Goal: Navigation & Orientation: Find specific page/section

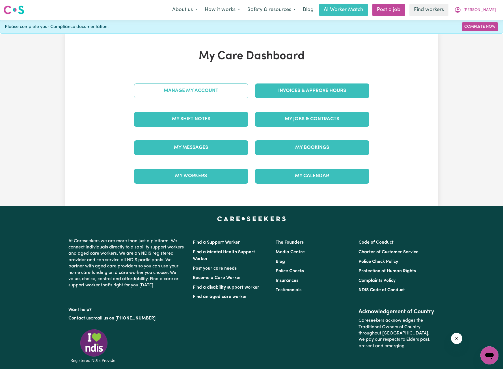
click at [205, 88] on link "Manage My Account" at bounding box center [191, 90] width 114 height 15
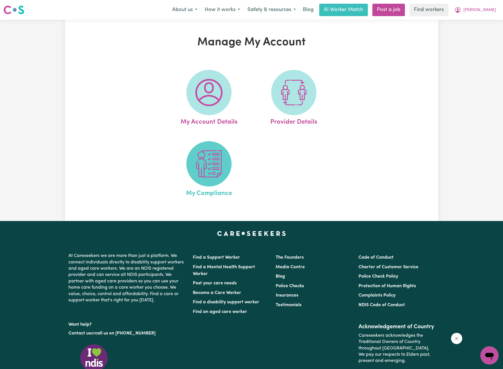
click at [215, 156] on img at bounding box center [208, 163] width 27 height 27
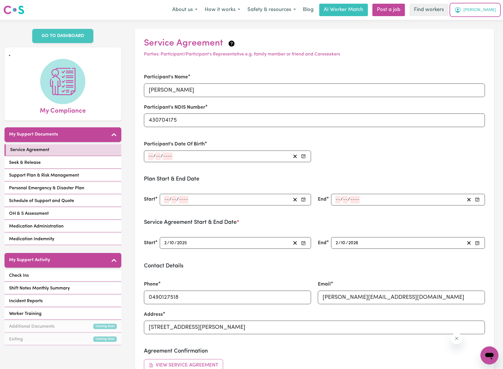
click at [487, 10] on span "[PERSON_NAME]" at bounding box center [479, 10] width 33 height 6
click at [482, 15] on button "[PERSON_NAME]" at bounding box center [475, 10] width 49 height 12
click at [497, 10] on button "[PERSON_NAME]" at bounding box center [475, 10] width 49 height 12
click at [476, 23] on link "My Dashboard" at bounding box center [477, 22] width 45 height 11
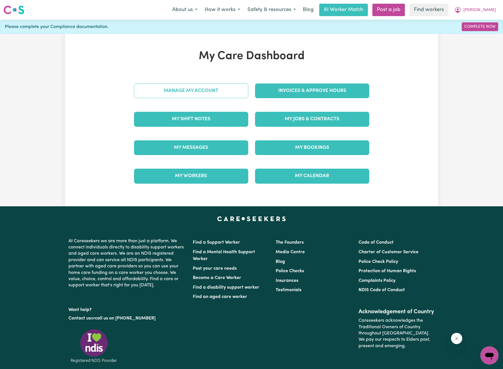
click at [198, 83] on link "Manage My Account" at bounding box center [191, 90] width 114 height 15
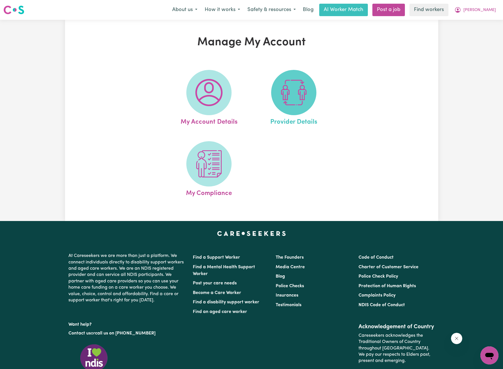
click at [293, 95] on img at bounding box center [293, 92] width 27 height 27
select select "NDIS_FUNDING_PLAN_MANAGED"
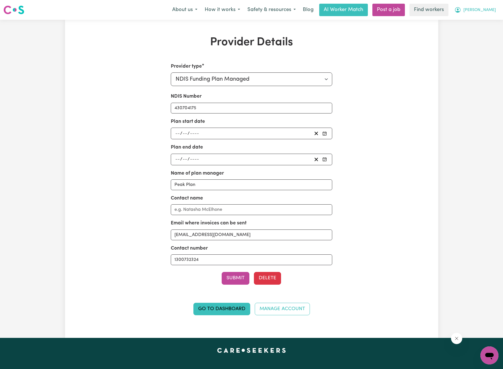
drag, startPoint x: 491, startPoint y: 7, endPoint x: 486, endPoint y: 15, distance: 10.0
click at [491, 7] on button "[PERSON_NAME]" at bounding box center [475, 10] width 49 height 12
click at [481, 20] on link "My Dashboard" at bounding box center [477, 22] width 45 height 11
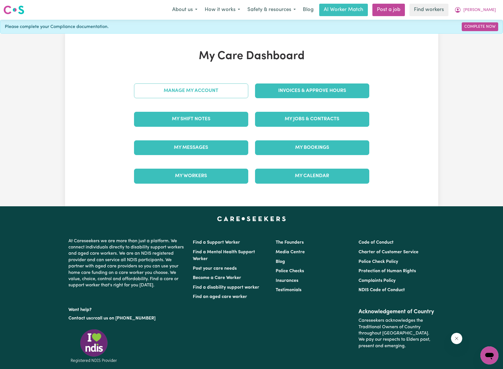
click at [230, 87] on link "Manage My Account" at bounding box center [191, 90] width 114 height 15
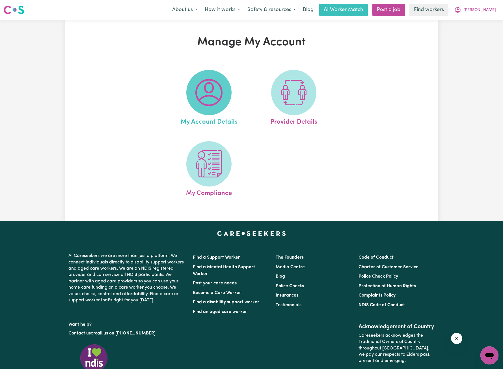
click at [215, 105] on img at bounding box center [208, 92] width 27 height 27
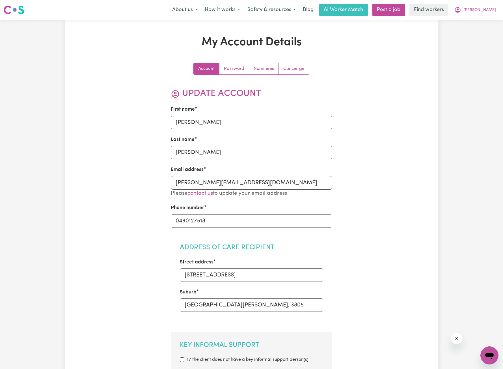
click at [261, 72] on link "Nominees" at bounding box center [264, 68] width 30 height 11
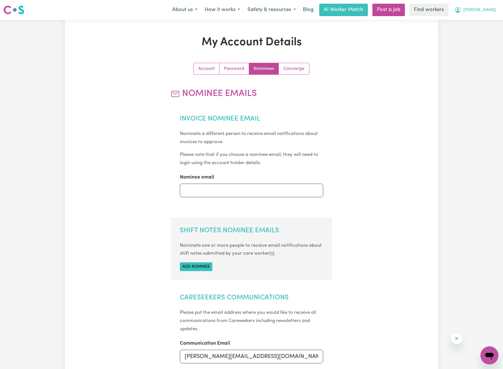
click at [485, 9] on span "[PERSON_NAME]" at bounding box center [479, 10] width 33 height 6
click at [479, 19] on link "My Dashboard" at bounding box center [477, 22] width 45 height 11
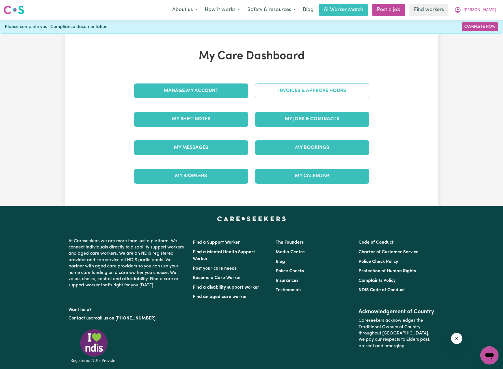
click at [317, 96] on link "Invoices & Approve Hours" at bounding box center [312, 90] width 114 height 15
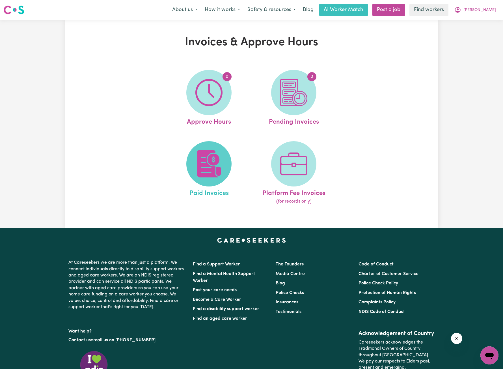
click at [225, 150] on span at bounding box center [208, 163] width 45 height 45
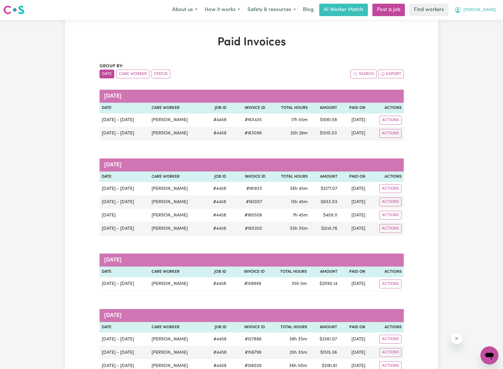
click at [487, 12] on span "[PERSON_NAME]" at bounding box center [479, 10] width 33 height 6
click at [483, 21] on link "My Dashboard" at bounding box center [477, 22] width 45 height 11
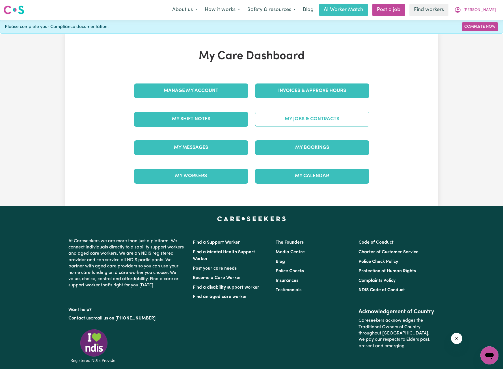
click at [279, 115] on link "My Jobs & Contracts" at bounding box center [312, 119] width 114 height 15
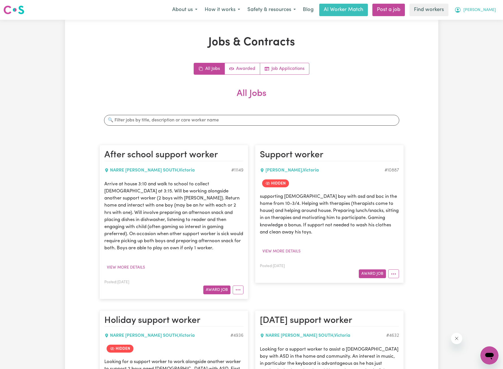
click at [486, 11] on span "[PERSON_NAME]" at bounding box center [479, 10] width 33 height 6
click at [481, 20] on link "My Dashboard" at bounding box center [477, 22] width 45 height 11
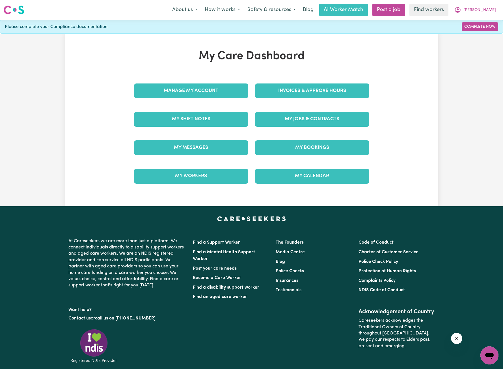
click at [328, 79] on div "Invoices & Approve Hours" at bounding box center [312, 91] width 121 height 28
click at [318, 89] on link "Invoices & Approve Hours" at bounding box center [312, 90] width 114 height 15
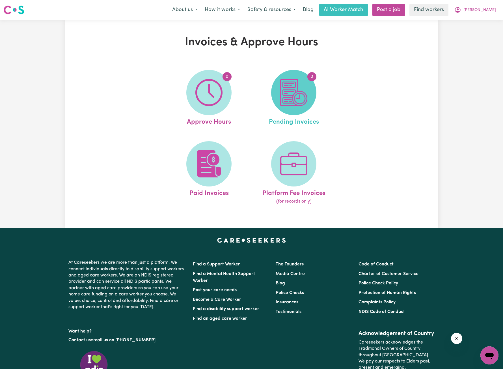
click at [281, 107] on span "0" at bounding box center [293, 92] width 45 height 45
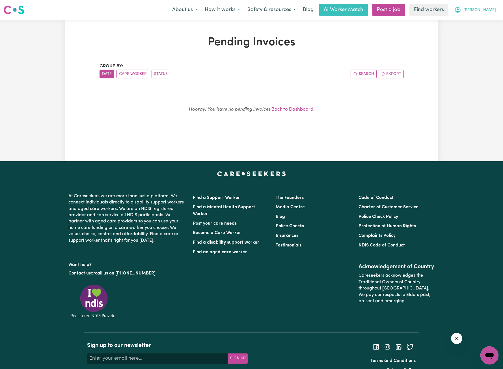
click at [488, 13] on span "[PERSON_NAME]" at bounding box center [479, 10] width 33 height 6
click at [479, 20] on link "My Dashboard" at bounding box center [477, 22] width 45 height 11
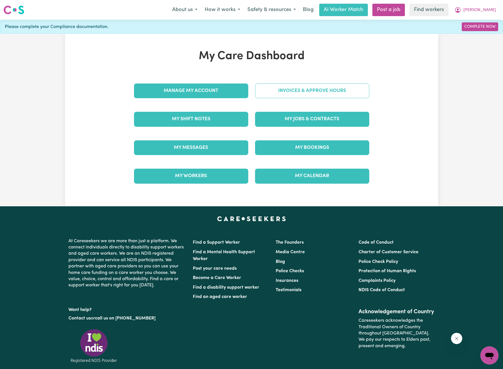
click at [317, 92] on link "Invoices & Approve Hours" at bounding box center [312, 90] width 114 height 15
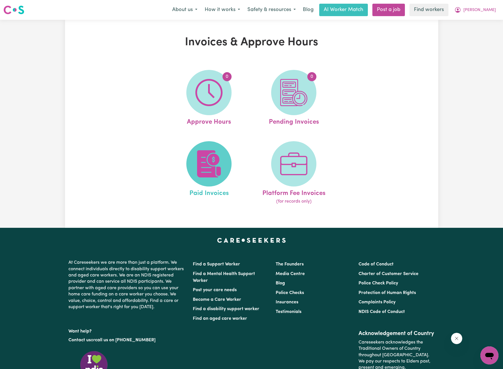
click at [219, 148] on span at bounding box center [208, 163] width 45 height 45
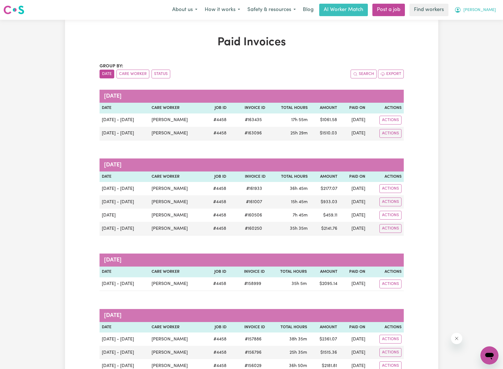
click at [461, 9] on icon "My Account" at bounding box center [457, 10] width 7 height 7
click at [474, 19] on link "My Dashboard" at bounding box center [477, 22] width 45 height 11
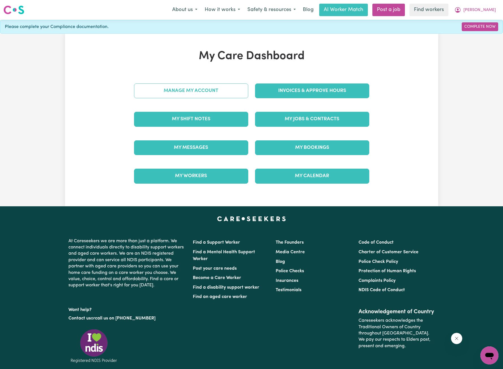
click at [220, 89] on link "Manage My Account" at bounding box center [191, 90] width 114 height 15
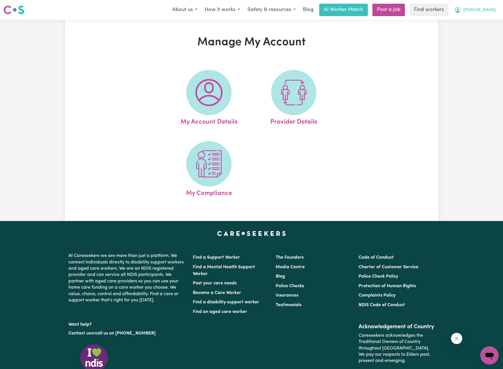
click at [487, 10] on span "[PERSON_NAME]" at bounding box center [479, 10] width 33 height 6
click at [478, 18] on link "My Dashboard" at bounding box center [477, 22] width 45 height 11
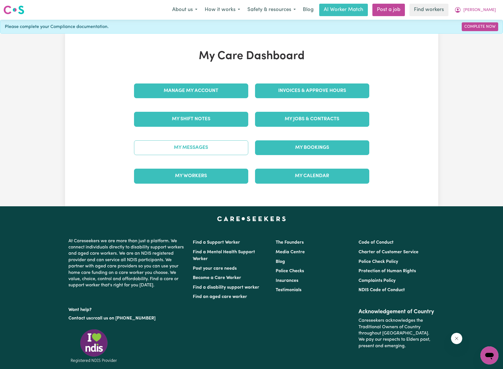
click at [202, 144] on link "My Messages" at bounding box center [191, 147] width 114 height 15
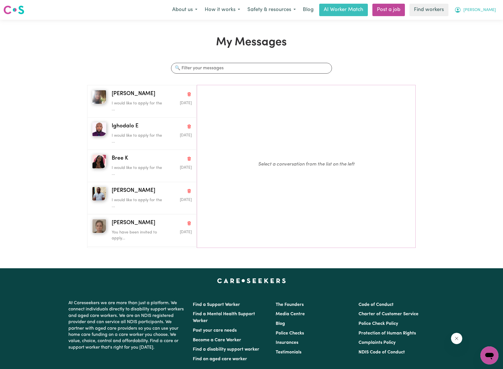
click at [482, 8] on button "[PERSON_NAME]" at bounding box center [475, 10] width 49 height 12
click at [472, 19] on link "My Dashboard" at bounding box center [477, 22] width 45 height 11
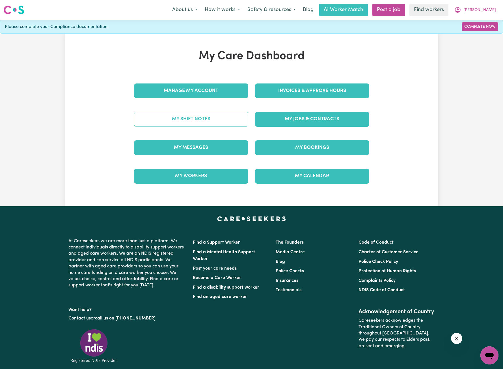
click at [182, 120] on link "My Shift Notes" at bounding box center [191, 119] width 114 height 15
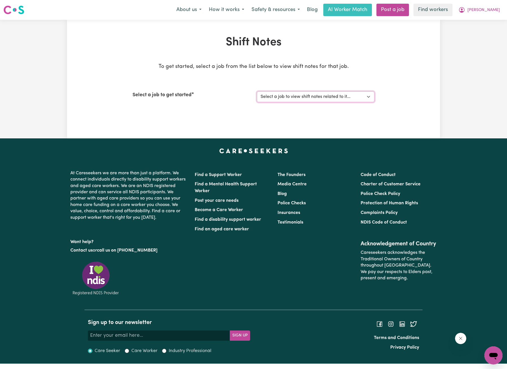
click at [272, 96] on select "Select a job to view shift notes related to it... [[PERSON_NAME]] Support worke…" at bounding box center [316, 96] width 118 height 11
select select "4458"
click at [257, 91] on select "Select a job to view shift notes related to it... [[PERSON_NAME]] Support worke…" at bounding box center [316, 96] width 118 height 11
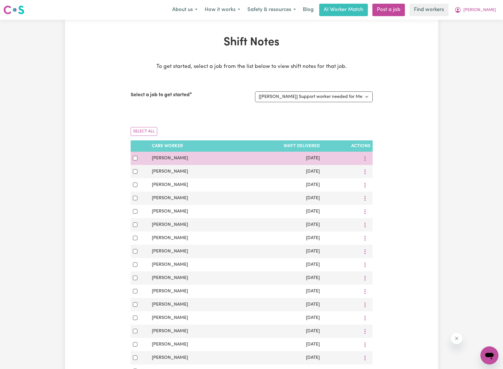
click at [356, 160] on div at bounding box center [347, 158] width 46 height 9
click at [366, 160] on icon "More options" at bounding box center [365, 158] width 6 height 6
click at [368, 172] on icon at bounding box center [366, 171] width 4 height 3
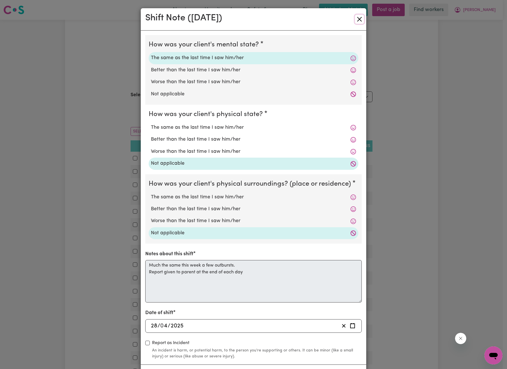
click at [357, 21] on button "Close" at bounding box center [359, 19] width 9 height 9
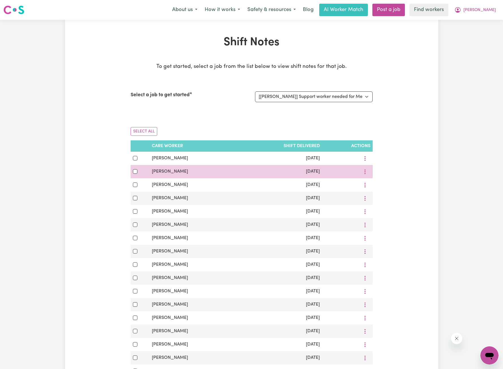
click at [366, 166] on td at bounding box center [347, 171] width 50 height 13
click at [365, 169] on button "More options" at bounding box center [365, 171] width 11 height 9
click at [369, 183] on link "View Shift Note" at bounding box center [382, 184] width 47 height 11
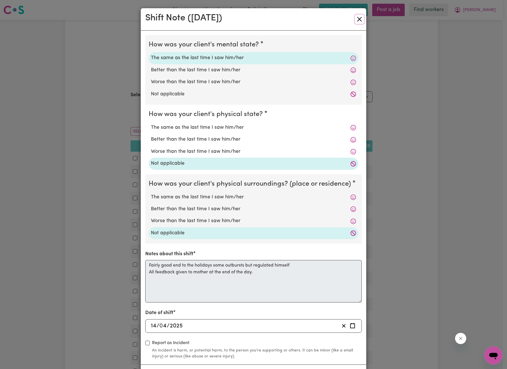
click at [357, 19] on button "Close" at bounding box center [359, 19] width 9 height 9
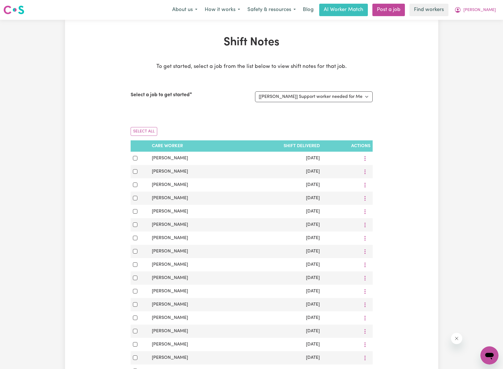
click at [399, 91] on div "Shift Notes To get started, select a job from the list below to view shift note…" at bounding box center [251, 275] width 373 height 479
drag, startPoint x: 399, startPoint y: 91, endPoint x: 413, endPoint y: 70, distance: 25.6
click at [400, 90] on div "Shift Notes To get started, select a job from the list below to view shift note…" at bounding box center [251, 275] width 373 height 479
click at [449, 80] on div "Shift Notes To get started, select a job from the list below to view shift note…" at bounding box center [251, 275] width 503 height 511
click at [494, 13] on span "[PERSON_NAME]" at bounding box center [479, 10] width 33 height 6
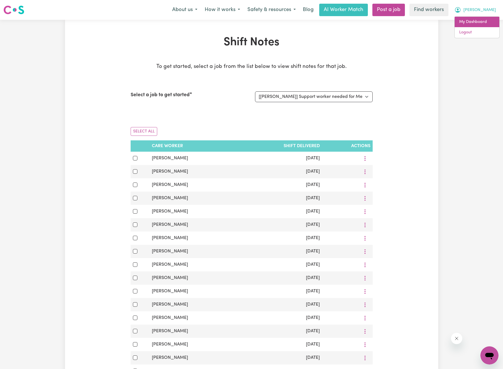
click at [483, 18] on link "My Dashboard" at bounding box center [477, 22] width 45 height 11
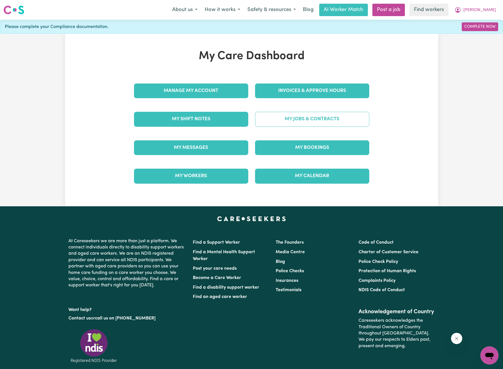
click at [309, 123] on link "My Jobs & Contracts" at bounding box center [312, 119] width 114 height 15
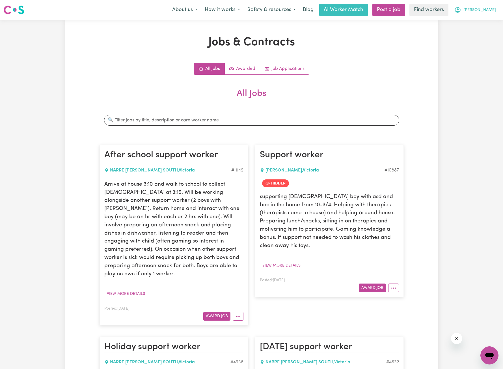
click at [486, 11] on span "[PERSON_NAME]" at bounding box center [479, 10] width 33 height 6
click at [488, 24] on link "My Dashboard" at bounding box center [477, 22] width 45 height 11
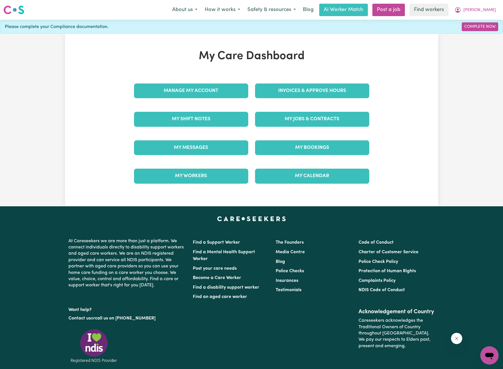
click at [324, 80] on div "Invoices & Approve Hours" at bounding box center [312, 91] width 121 height 28
click at [324, 84] on link "Invoices & Approve Hours" at bounding box center [312, 90] width 114 height 15
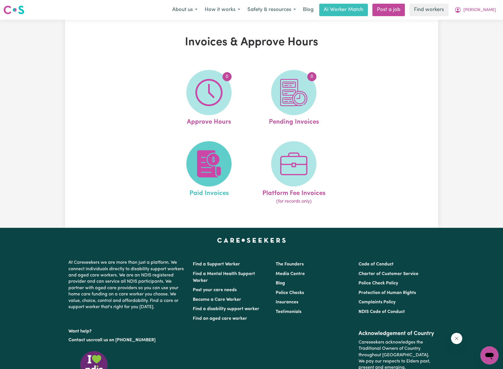
click at [211, 157] on img at bounding box center [208, 163] width 27 height 27
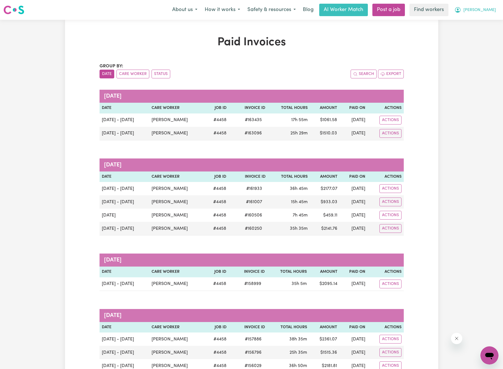
click at [481, 12] on button "[PERSON_NAME]" at bounding box center [475, 10] width 49 height 12
click at [474, 29] on link "Logout" at bounding box center [477, 32] width 45 height 11
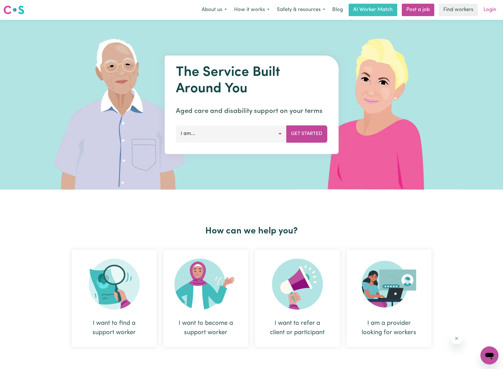
click at [485, 12] on link "Login" at bounding box center [490, 10] width 20 height 12
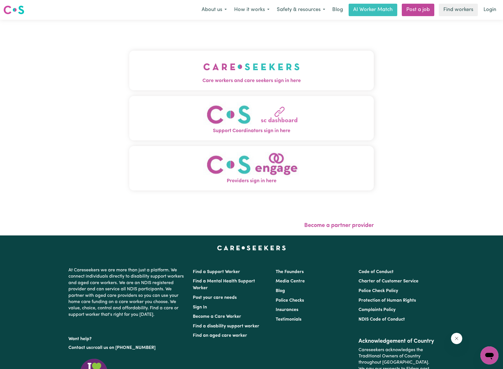
click at [256, 63] on button "Care workers and care seekers sign in here" at bounding box center [251, 71] width 245 height 40
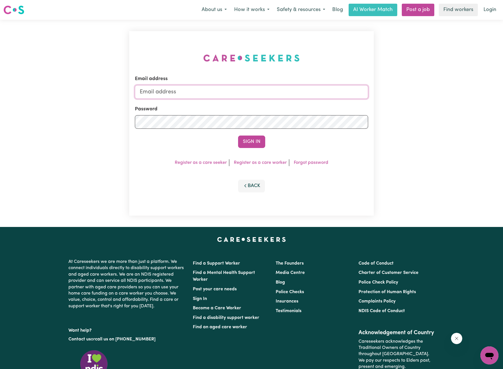
click at [252, 88] on input "Email address" at bounding box center [252, 92] width 234 height 14
drag, startPoint x: 169, startPoint y: 91, endPoint x: 259, endPoint y: 94, distance: 90.5
click at [258, 94] on input "[EMAIL_ADDRESS][PERSON_NAME][DOMAIN_NAME]" at bounding box center [252, 92] width 234 height 14
type input "superuser~[EMAIL_ADDRESS][DOMAIN_NAME]"
click at [249, 137] on button "Sign In" at bounding box center [251, 141] width 27 height 12
